Goal: Task Accomplishment & Management: Complete application form

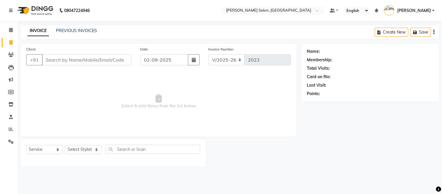
select select "6469"
select select "service"
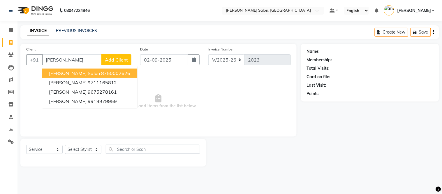
click at [101, 72] on ngb-highlight "8750002626" at bounding box center [115, 73] width 29 height 6
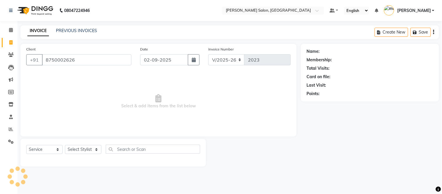
type input "8750002626"
select select "1: Object"
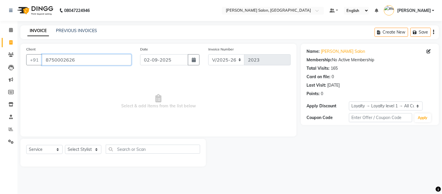
click at [84, 60] on input "8750002626" at bounding box center [86, 59] width 89 height 11
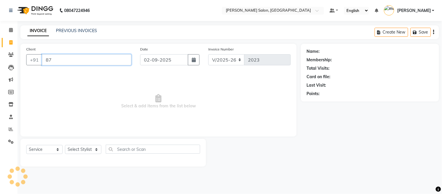
type input "8"
type input "9990771265"
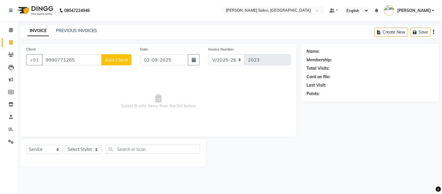
click at [119, 58] on span "Add Client" at bounding box center [116, 60] width 23 height 6
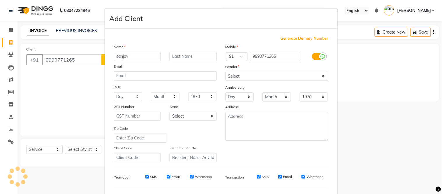
type input "sanjay"
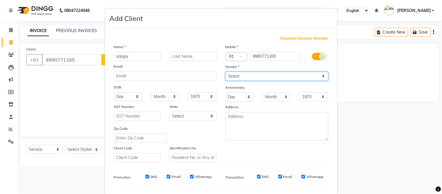
click at [321, 76] on select "Select [DEMOGRAPHIC_DATA] [DEMOGRAPHIC_DATA] Other Prefer Not To Say" at bounding box center [276, 76] width 103 height 9
select select "[DEMOGRAPHIC_DATA]"
click at [225, 72] on select "Select [DEMOGRAPHIC_DATA] [DEMOGRAPHIC_DATA] Other Prefer Not To Say" at bounding box center [276, 76] width 103 height 9
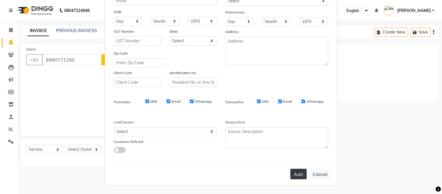
click at [299, 176] on button "Add" at bounding box center [298, 174] width 16 height 10
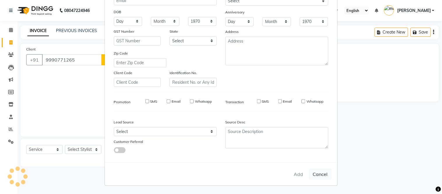
select select
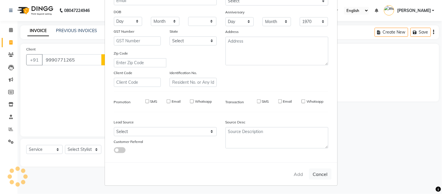
select select
checkbox input "false"
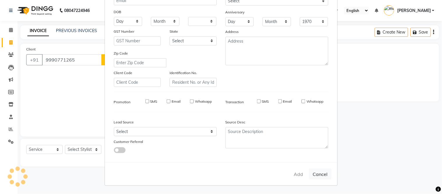
checkbox input "false"
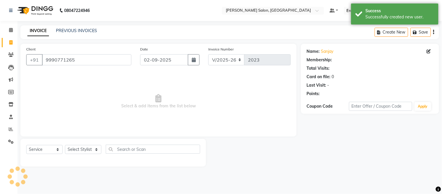
select select "1: Object"
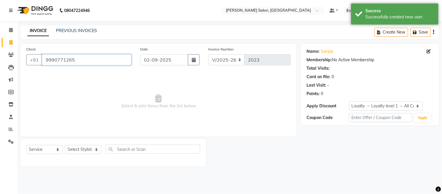
click at [91, 61] on input "9990771265" at bounding box center [86, 59] width 89 height 11
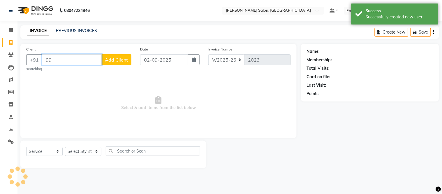
type input "9"
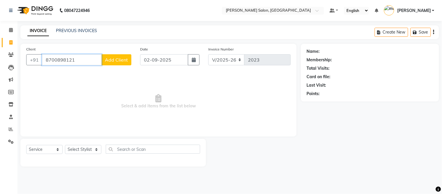
click at [87, 61] on input "8700898121" at bounding box center [72, 59] width 60 height 11
type input "8700898121"
click at [117, 57] on span "Add Client" at bounding box center [116, 60] width 23 height 6
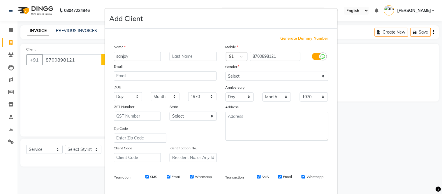
type input "sanjay"
click at [322, 77] on select "Select [DEMOGRAPHIC_DATA] [DEMOGRAPHIC_DATA] Other Prefer Not To Say" at bounding box center [276, 76] width 103 height 9
select select "[DEMOGRAPHIC_DATA]"
click at [225, 72] on select "Select [DEMOGRAPHIC_DATA] [DEMOGRAPHIC_DATA] Other Prefer Not To Say" at bounding box center [276, 76] width 103 height 9
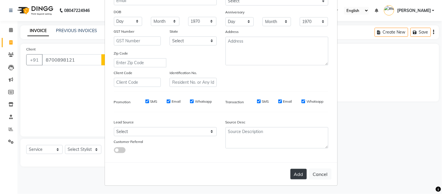
click at [293, 174] on button "Add" at bounding box center [298, 174] width 16 height 10
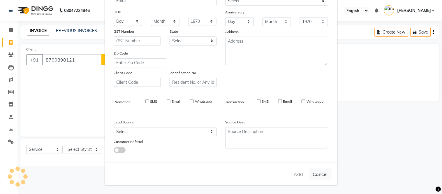
select select
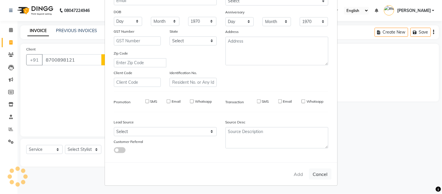
select select
checkbox input "false"
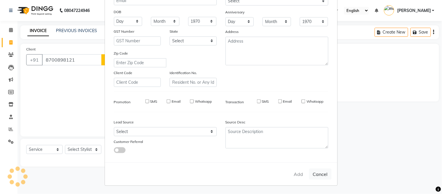
checkbox input "false"
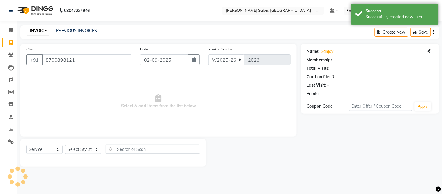
select select "1: Object"
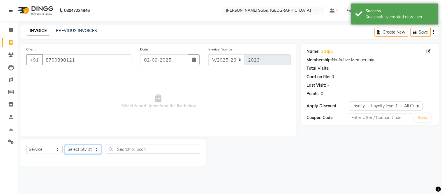
click at [96, 147] on select "Select Stylist [PERSON_NAME] [PERSON_NAME] [PERSON_NAME] [PERSON_NAME] [PERSON_…" at bounding box center [83, 149] width 36 height 9
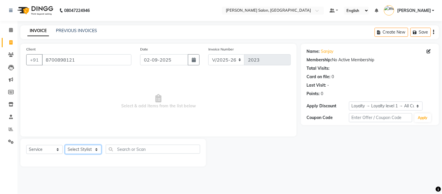
select select "85118"
click at [65, 145] on select "Select Stylist [PERSON_NAME] [PERSON_NAME] [PERSON_NAME] [PERSON_NAME] [PERSON_…" at bounding box center [83, 149] width 36 height 9
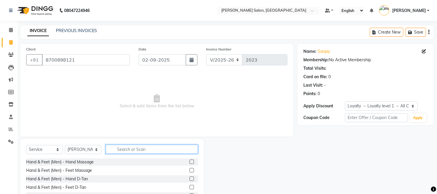
click at [126, 147] on input "text" at bounding box center [152, 148] width 92 height 9
type input "hair cu"
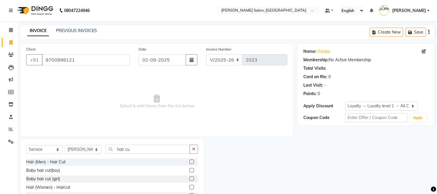
click at [192, 161] on label at bounding box center [192, 161] width 4 height 4
click at [192, 161] on input "checkbox" at bounding box center [192, 162] width 4 height 4
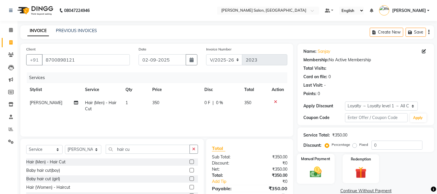
click at [313, 162] on div "Manual Payment" at bounding box center [316, 168] width 38 height 30
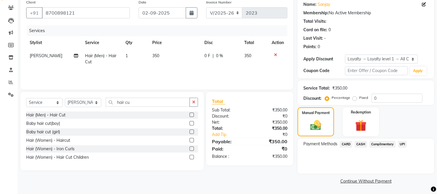
click at [403, 144] on span "UPI" at bounding box center [402, 144] width 9 height 7
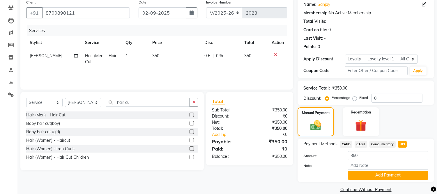
scroll to position [55, 0]
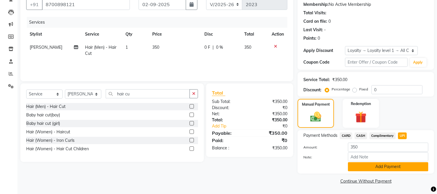
click at [403, 164] on button "Add Payment" at bounding box center [388, 166] width 80 height 9
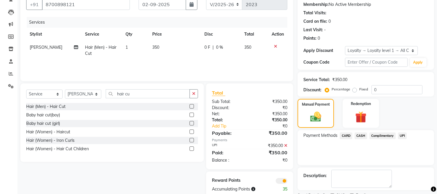
scroll to position [80, 0]
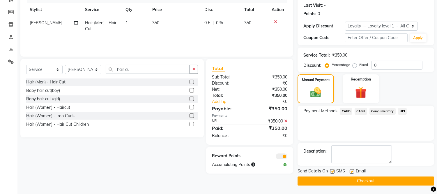
click at [360, 109] on span "CASH" at bounding box center [361, 111] width 13 height 7
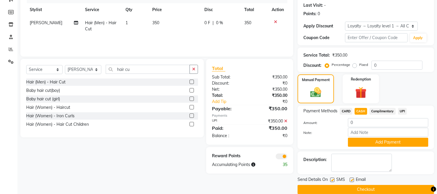
click at [191, 81] on label at bounding box center [192, 82] width 4 height 4
click at [191, 81] on input "checkbox" at bounding box center [192, 82] width 4 height 4
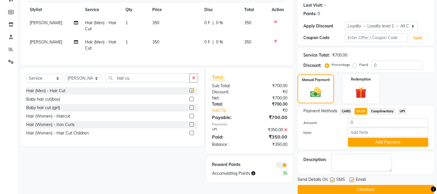
checkbox input "false"
click at [275, 40] on icon at bounding box center [275, 41] width 3 height 4
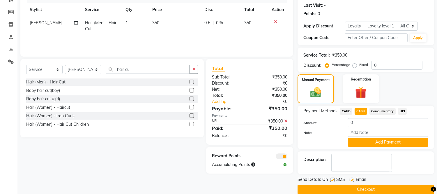
click at [403, 112] on span "UPI" at bounding box center [402, 111] width 9 height 7
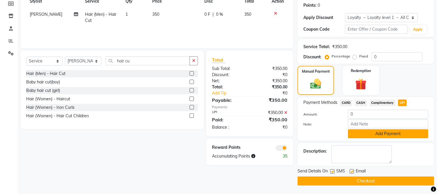
click at [378, 133] on button "Add Payment" at bounding box center [388, 133] width 80 height 9
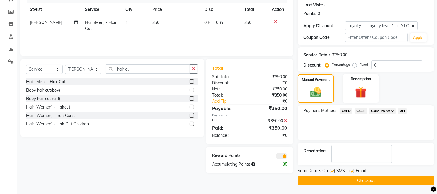
scroll to position [80, 0]
click at [402, 109] on span "UPI" at bounding box center [402, 111] width 9 height 7
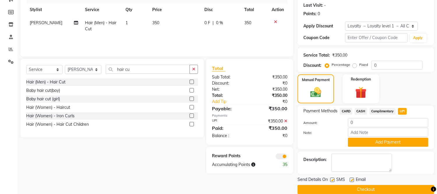
scroll to position [88, 0]
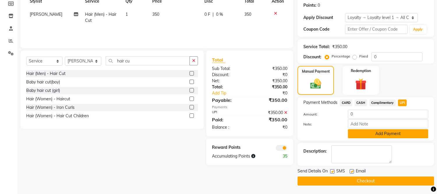
click at [379, 133] on button "Add Payment" at bounding box center [388, 133] width 80 height 9
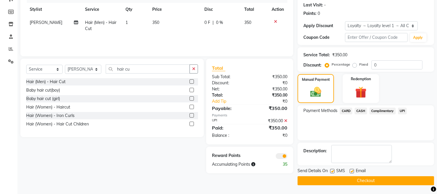
scroll to position [80, 0]
click at [364, 181] on button "Checkout" at bounding box center [366, 180] width 137 height 9
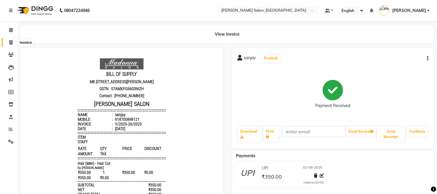
click at [10, 42] on icon at bounding box center [10, 42] width 3 height 4
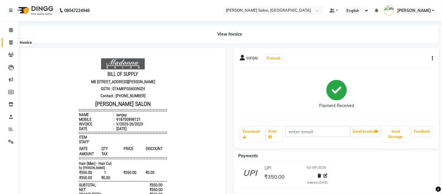
select select "service"
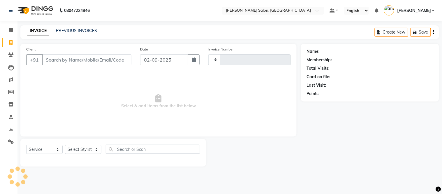
type input "2024"
select select "6469"
click at [10, 42] on icon at bounding box center [10, 42] width 3 height 4
select select "6469"
select select "service"
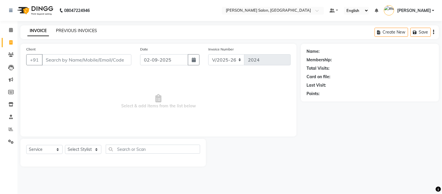
click at [70, 31] on link "PREVIOUS INVOICES" at bounding box center [76, 30] width 41 height 5
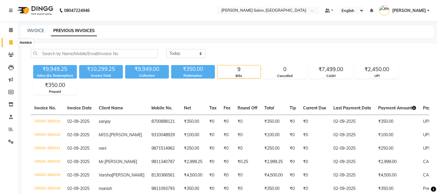
click at [12, 43] on icon at bounding box center [10, 42] width 3 height 4
select select "service"
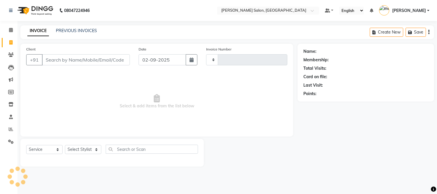
type input "2024"
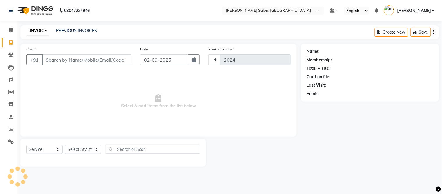
select select "6469"
